Goal: Task Accomplishment & Management: Use online tool/utility

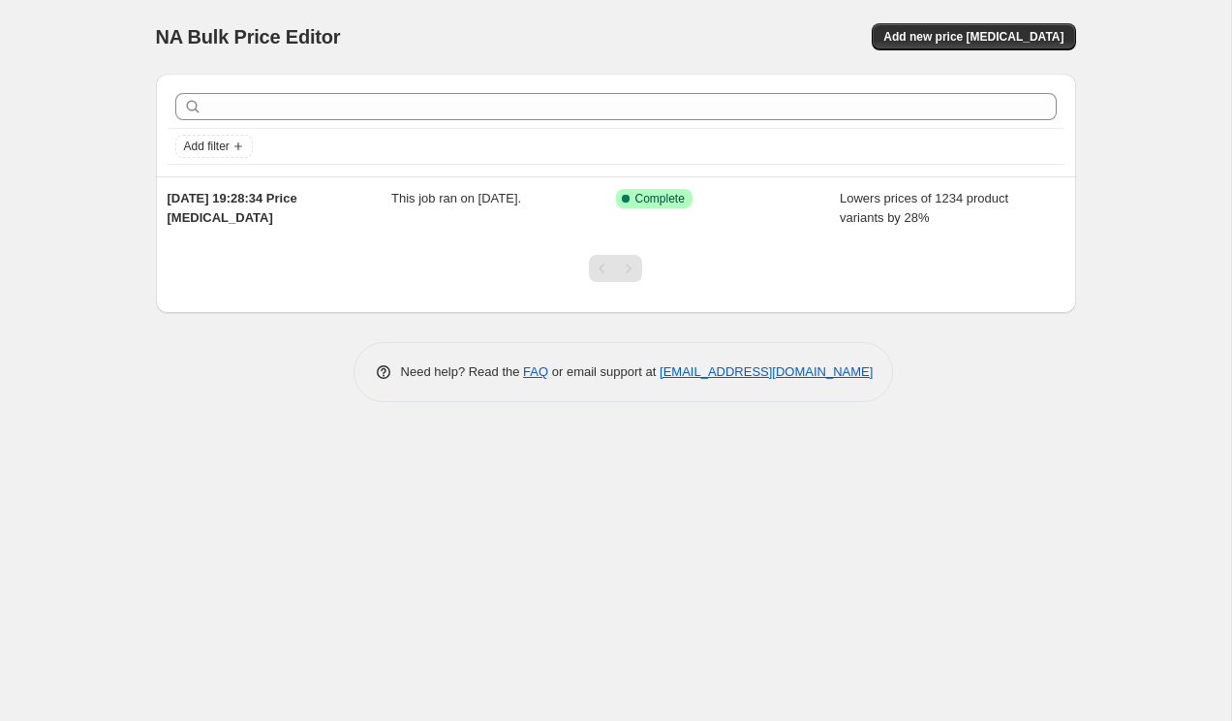
click at [1011, 51] on div "NA Bulk Price Editor. This page is ready NA Bulk Price Editor Add new price cha…" at bounding box center [616, 37] width 920 height 74
click at [1014, 43] on span "Add new price change job" at bounding box center [974, 37] width 180 height 16
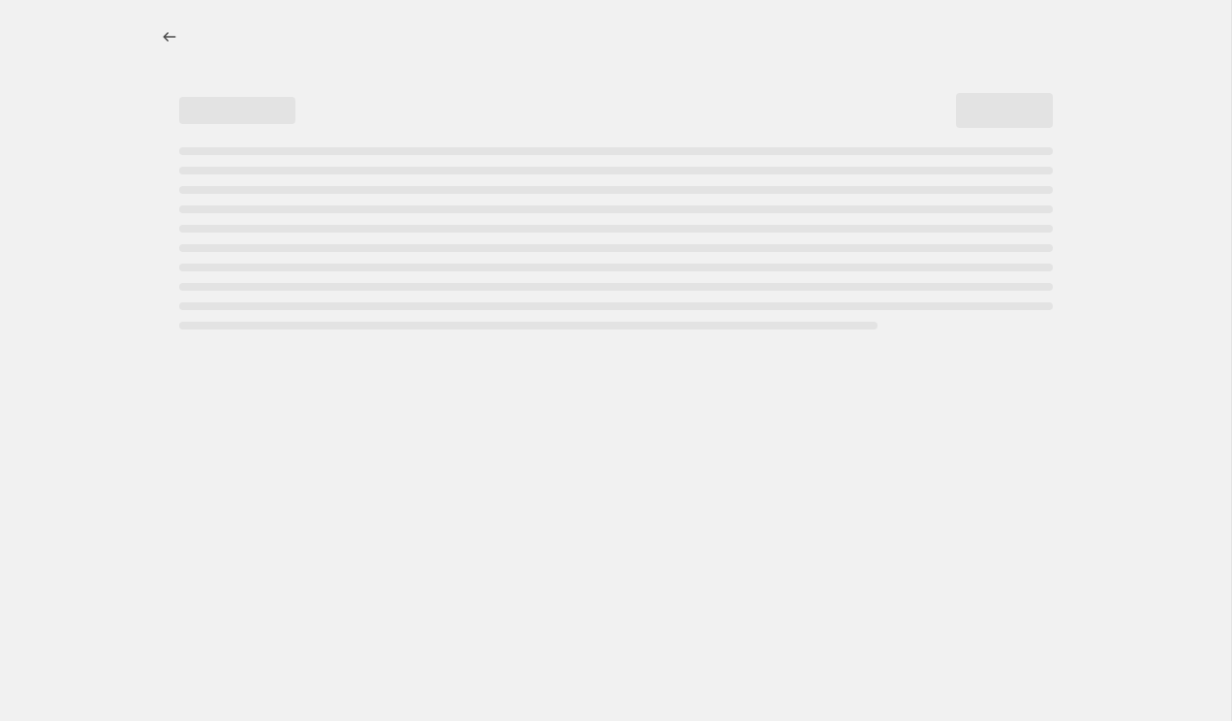
select select "percentage"
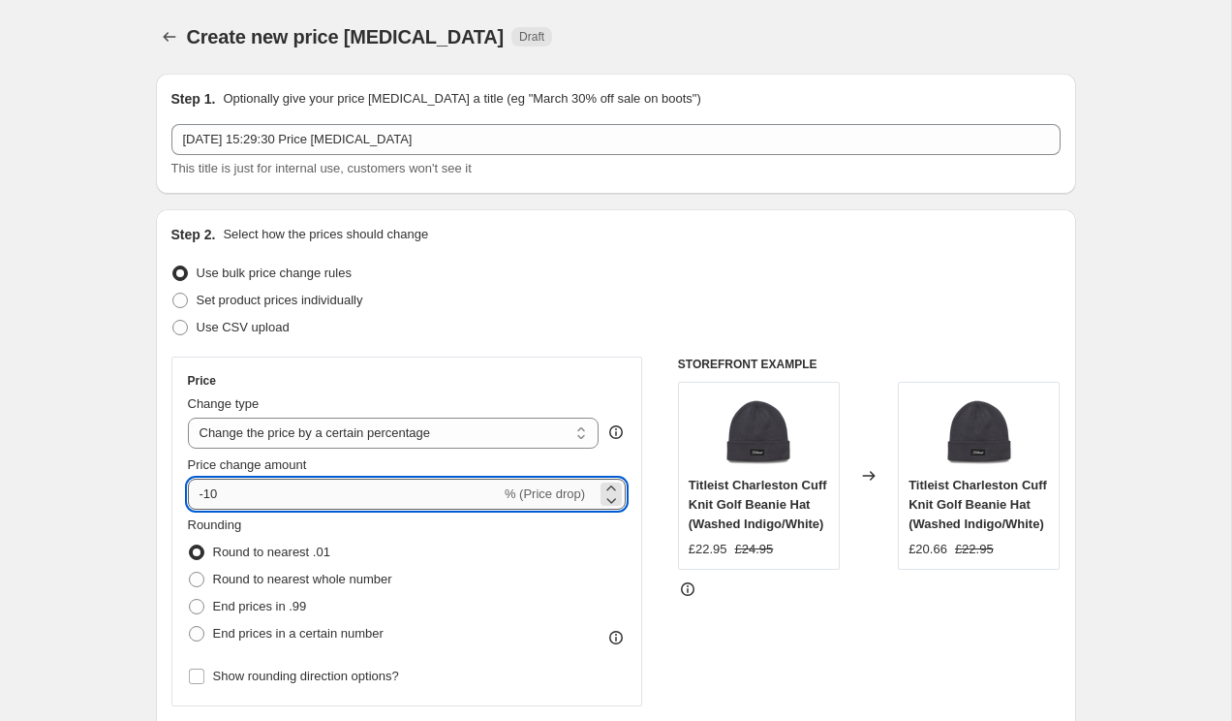
click at [359, 479] on input "-10" at bounding box center [344, 494] width 313 height 31
click at [358, 492] on input "-10" at bounding box center [344, 494] width 313 height 31
type input "-1"
type input "-29"
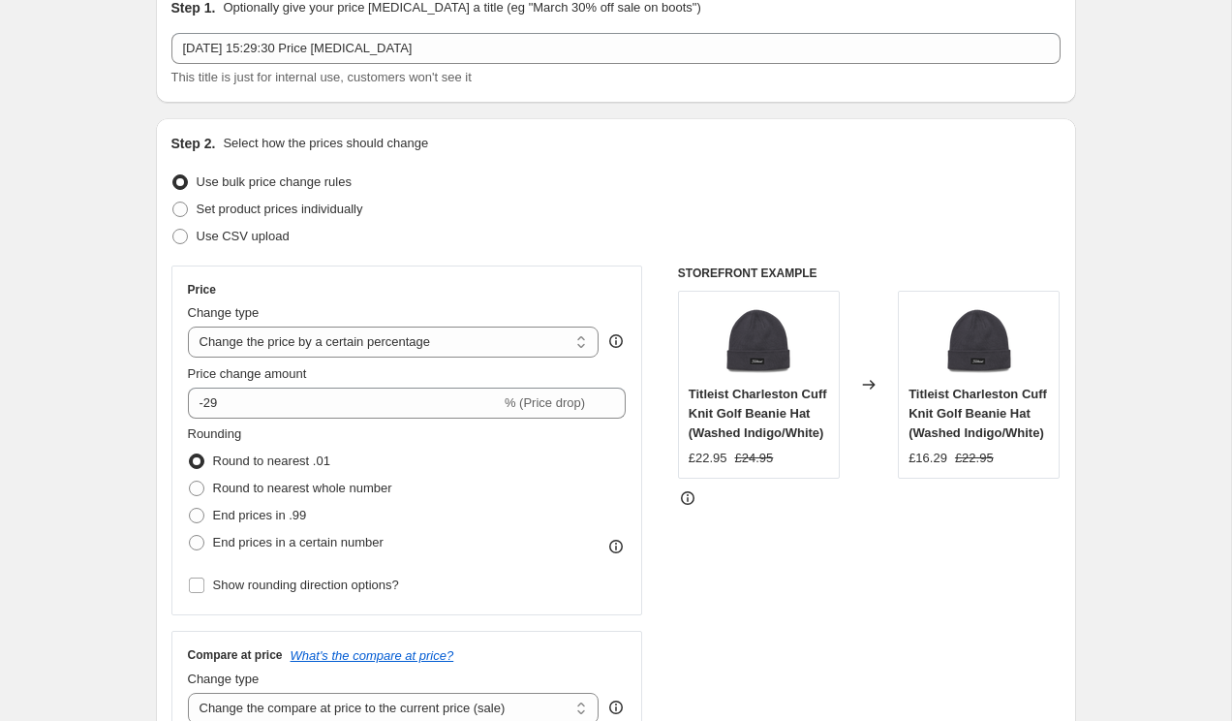
scroll to position [95, 0]
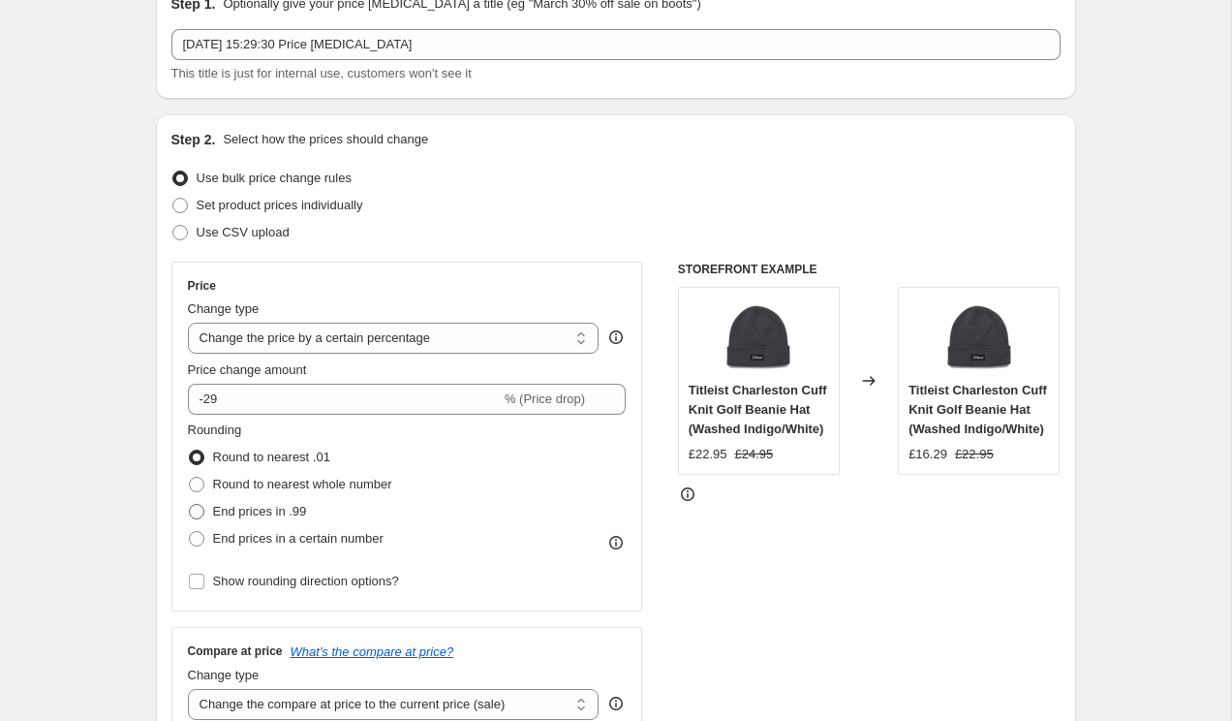
click at [211, 505] on label "End prices in .99" at bounding box center [247, 511] width 119 height 27
click at [190, 505] on input "End prices in .99" at bounding box center [189, 504] width 1 height 1
radio input "true"
click at [237, 531] on span "End prices in a certain number" at bounding box center [298, 538] width 171 height 15
click at [190, 531] on input "End prices in a certain number" at bounding box center [189, 531] width 1 height 1
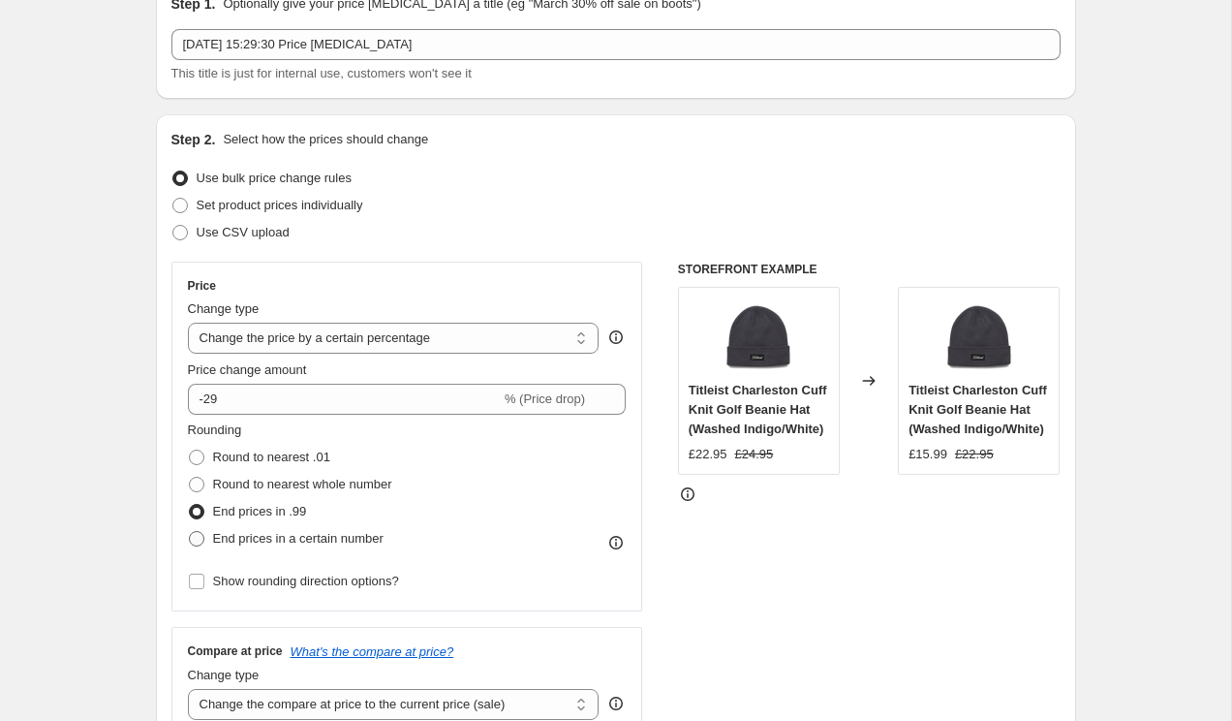
radio input "true"
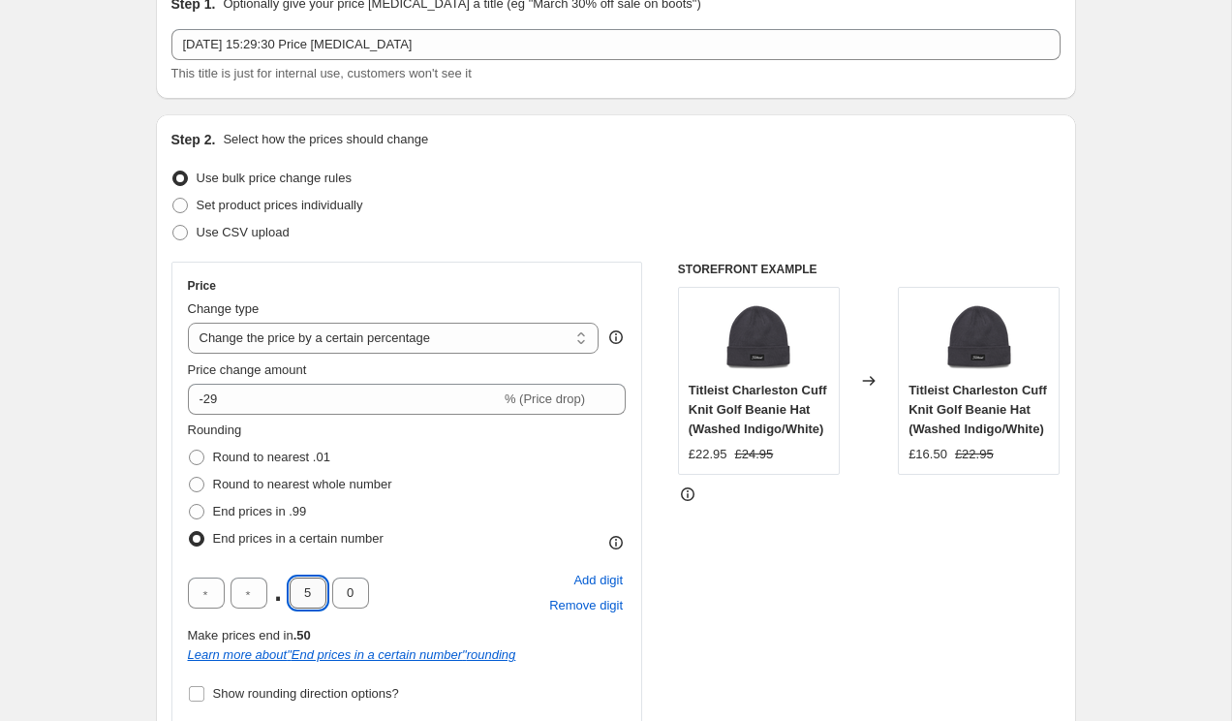
click at [316, 597] on input "5" at bounding box center [308, 592] width 37 height 31
type input "4"
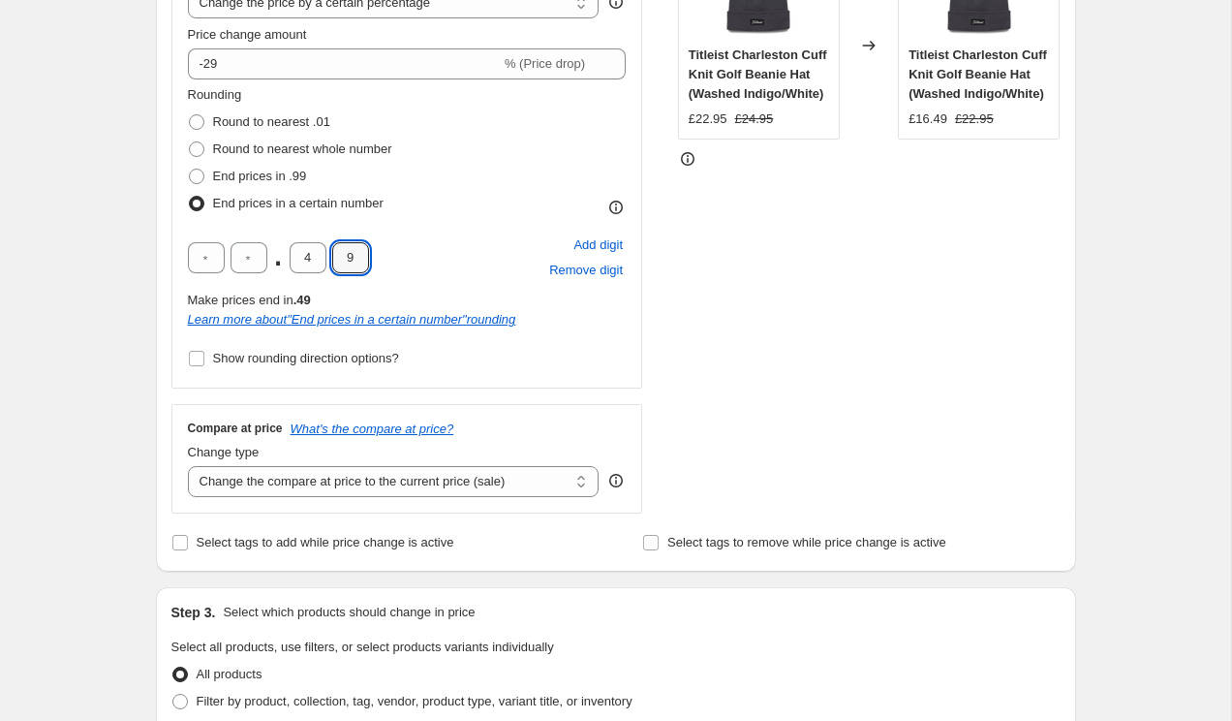
scroll to position [474, 0]
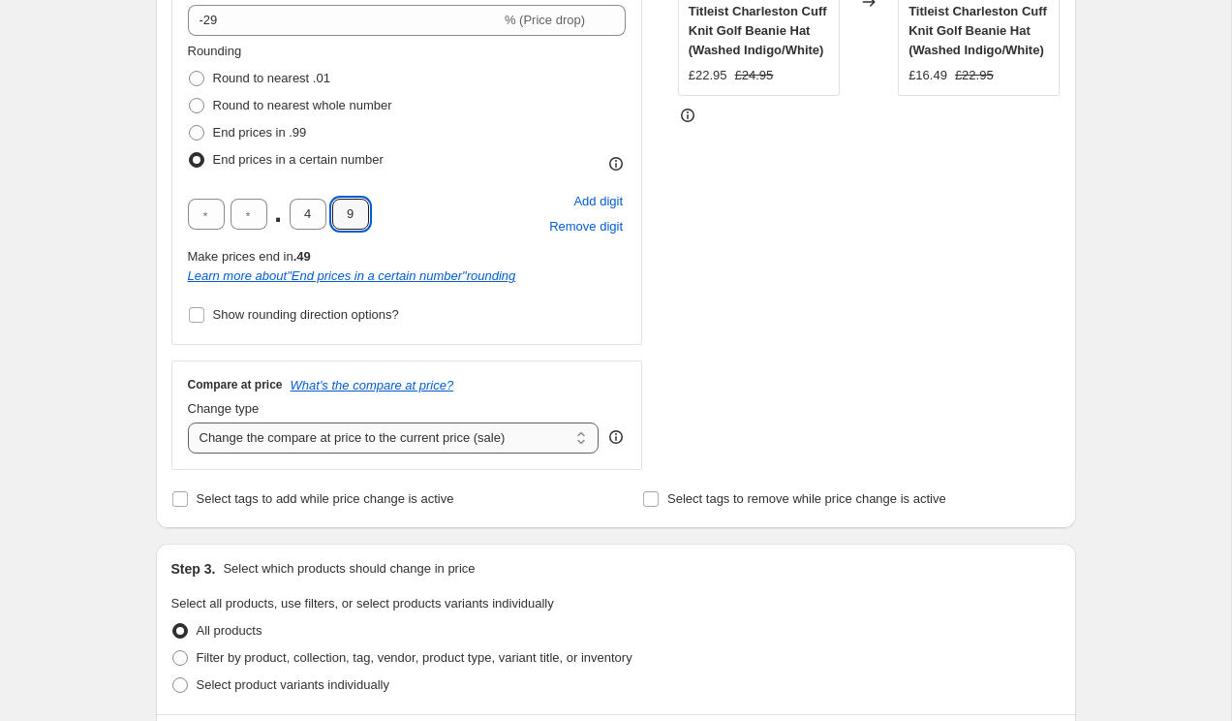
type input "9"
click at [273, 439] on select "Change the compare at price to the current price (sale) Change the compare at p…" at bounding box center [394, 437] width 412 height 31
select select "remove"
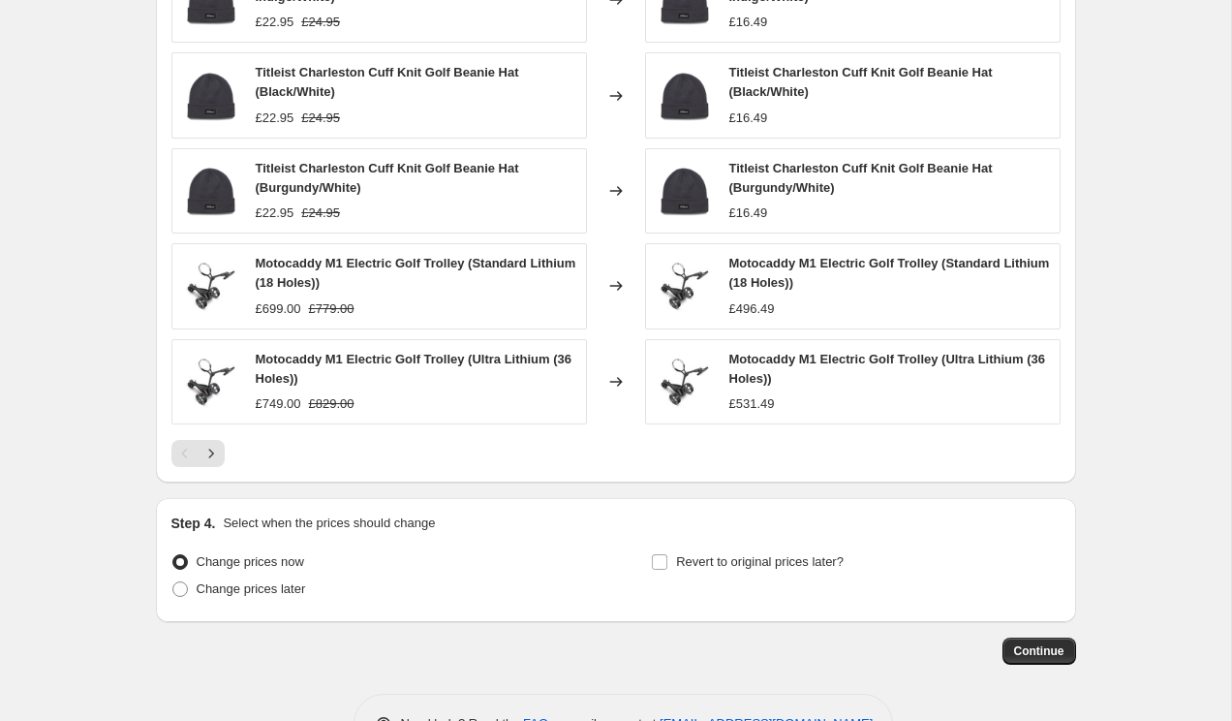
scroll to position [1359, 0]
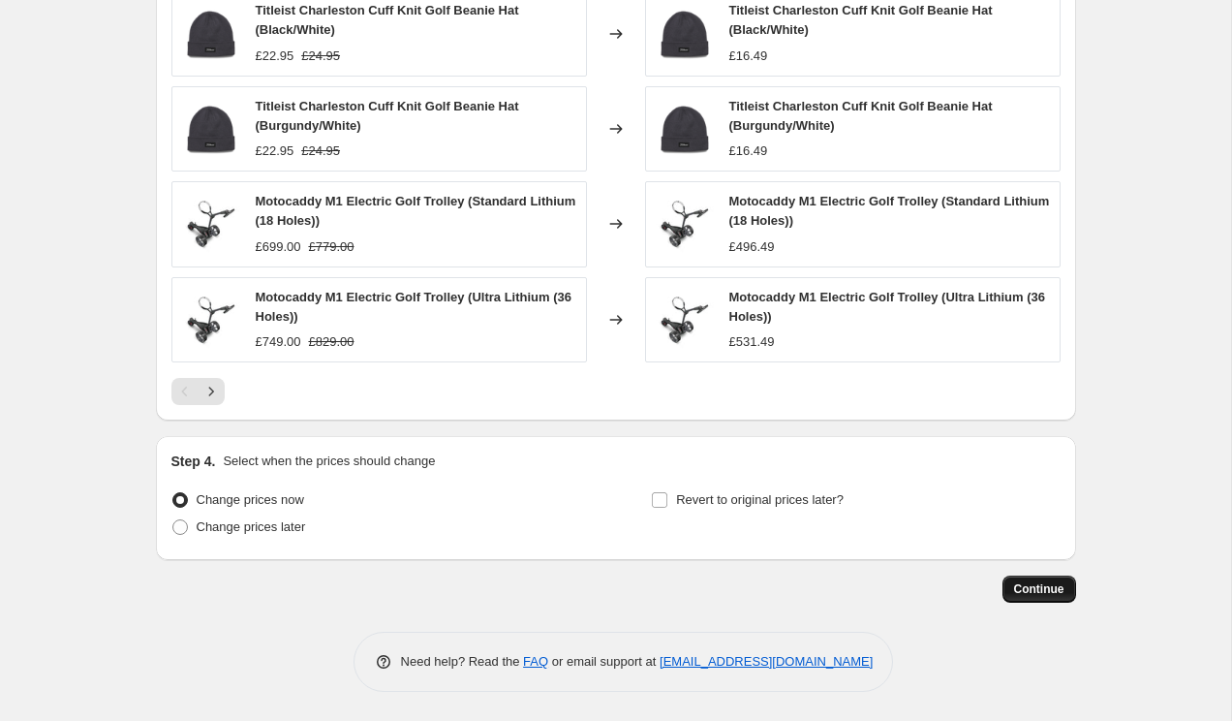
click at [1015, 583] on span "Continue" at bounding box center [1039, 589] width 50 height 16
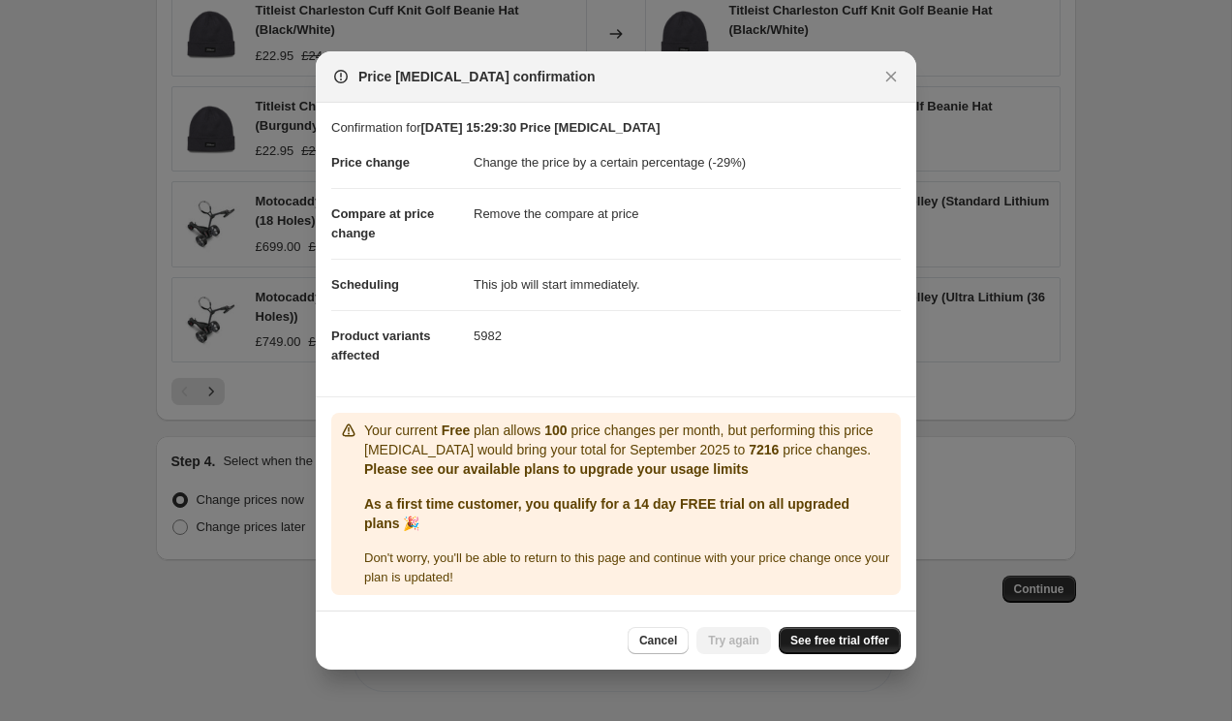
click at [825, 634] on span "See free trial offer" at bounding box center [840, 641] width 99 height 16
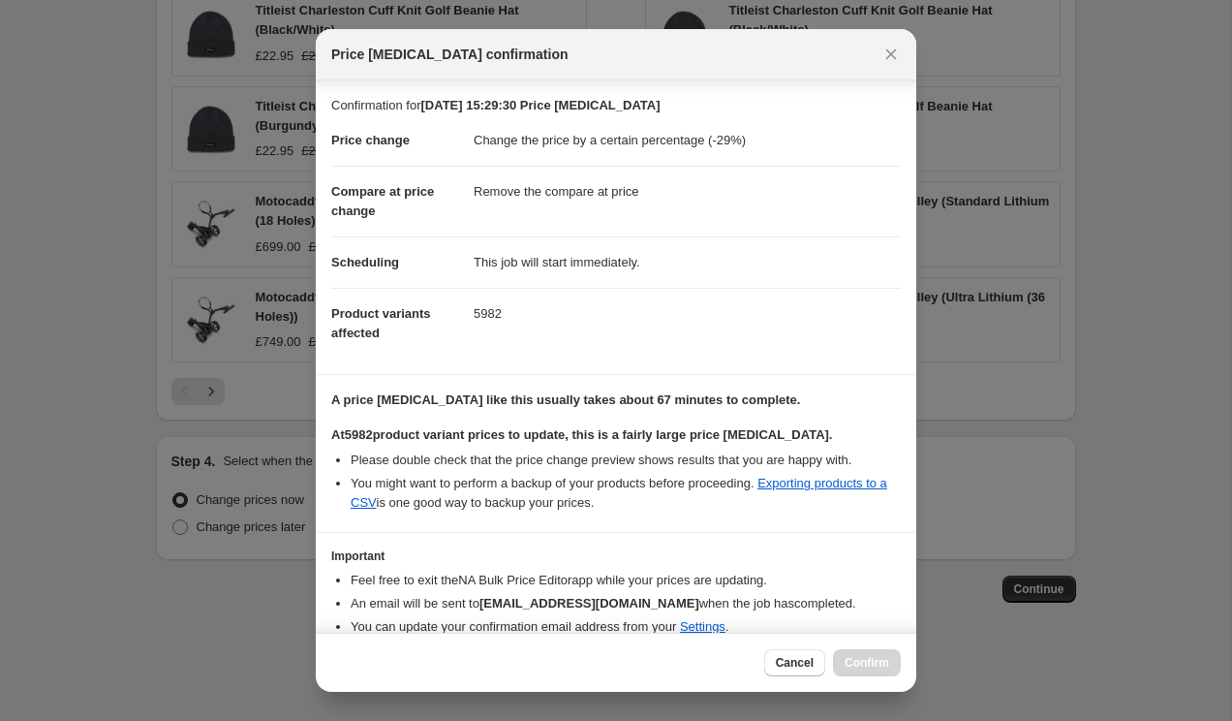
scroll to position [82, 0]
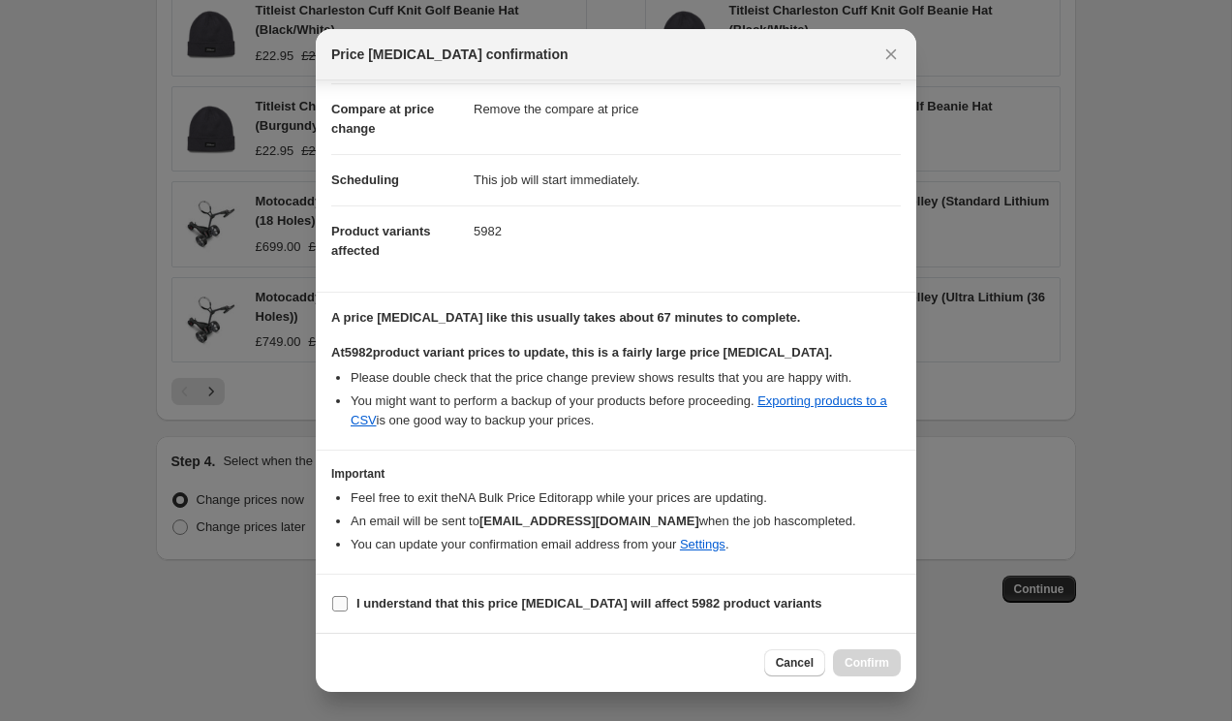
click at [502, 608] on b "I understand that this price change job will affect 5982 product variants" at bounding box center [590, 603] width 466 height 15
click at [348, 608] on input "I understand that this price change job will affect 5982 product variants" at bounding box center [340, 604] width 16 height 16
checkbox input "true"
click at [875, 669] on span "Confirm" at bounding box center [867, 663] width 45 height 16
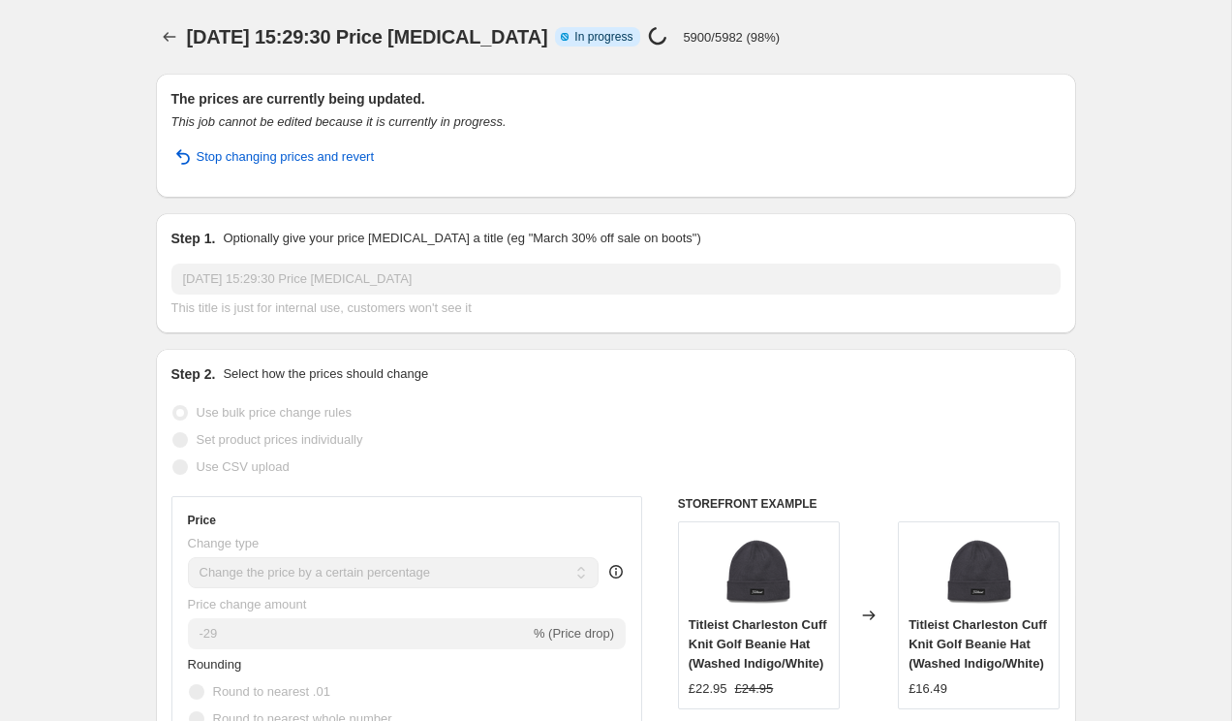
select select "percentage"
select select "remove"
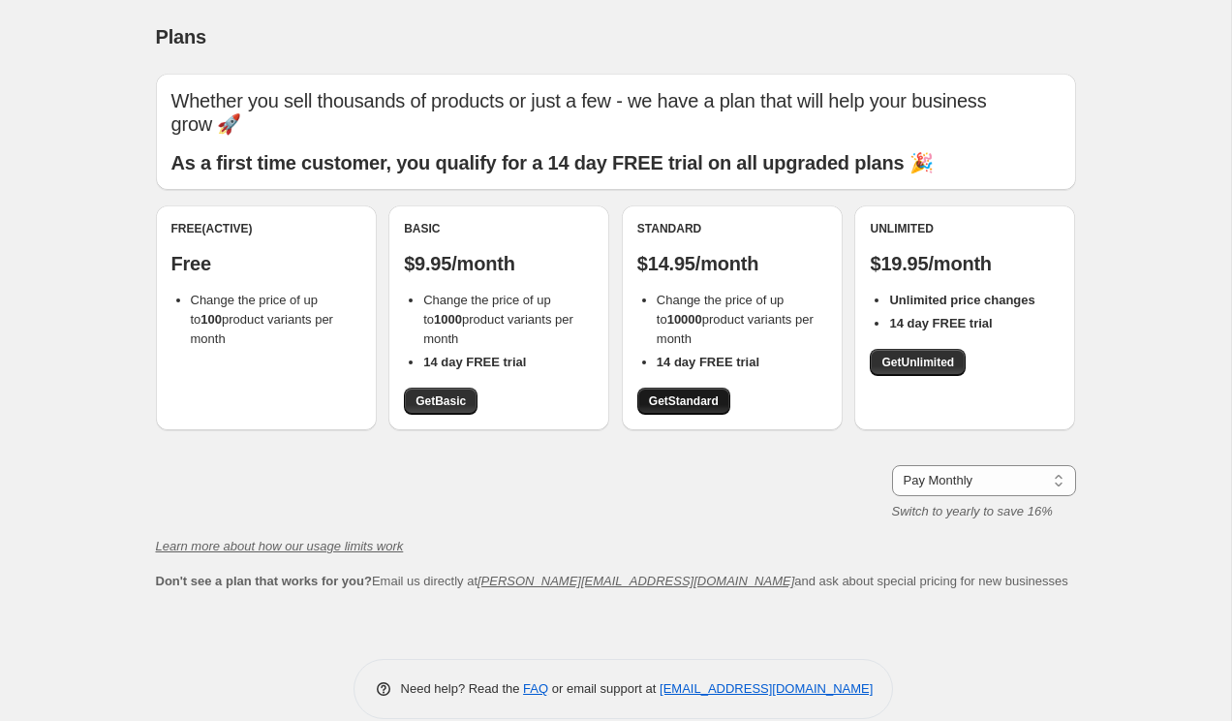
click at [666, 389] on link "Get Standard" at bounding box center [684, 401] width 93 height 27
